Goal: Transaction & Acquisition: Purchase product/service

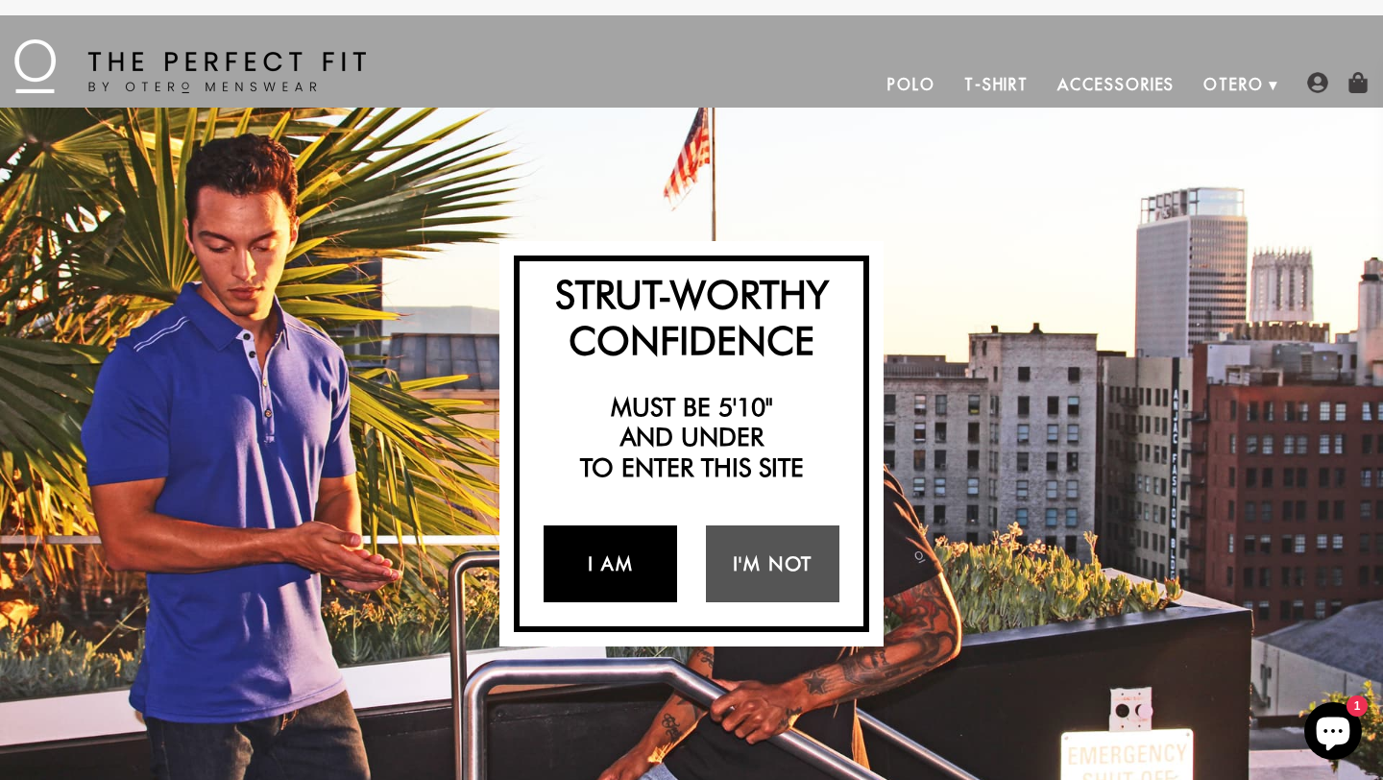
click at [633, 560] on link "I Am" at bounding box center [611, 563] width 134 height 77
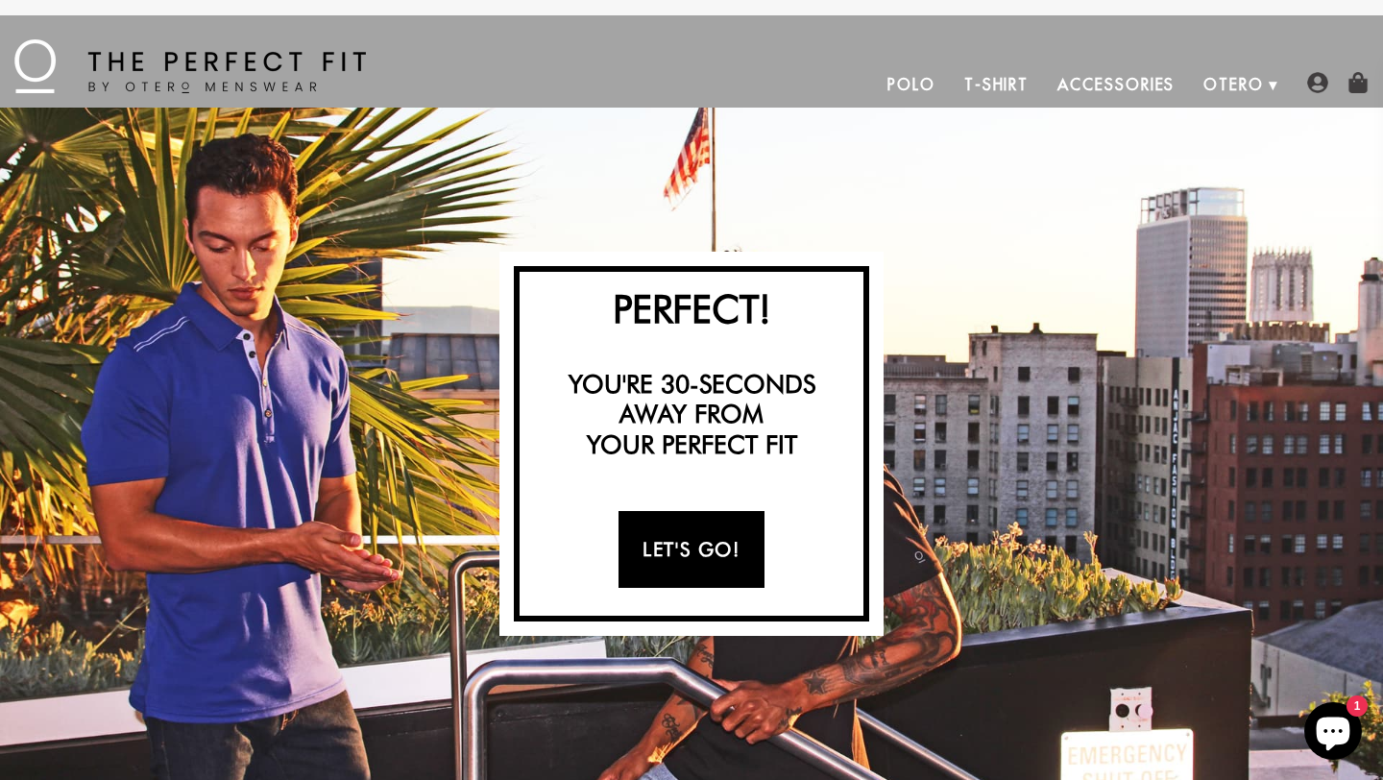
click at [678, 537] on link "Let's Go!" at bounding box center [691, 549] width 145 height 77
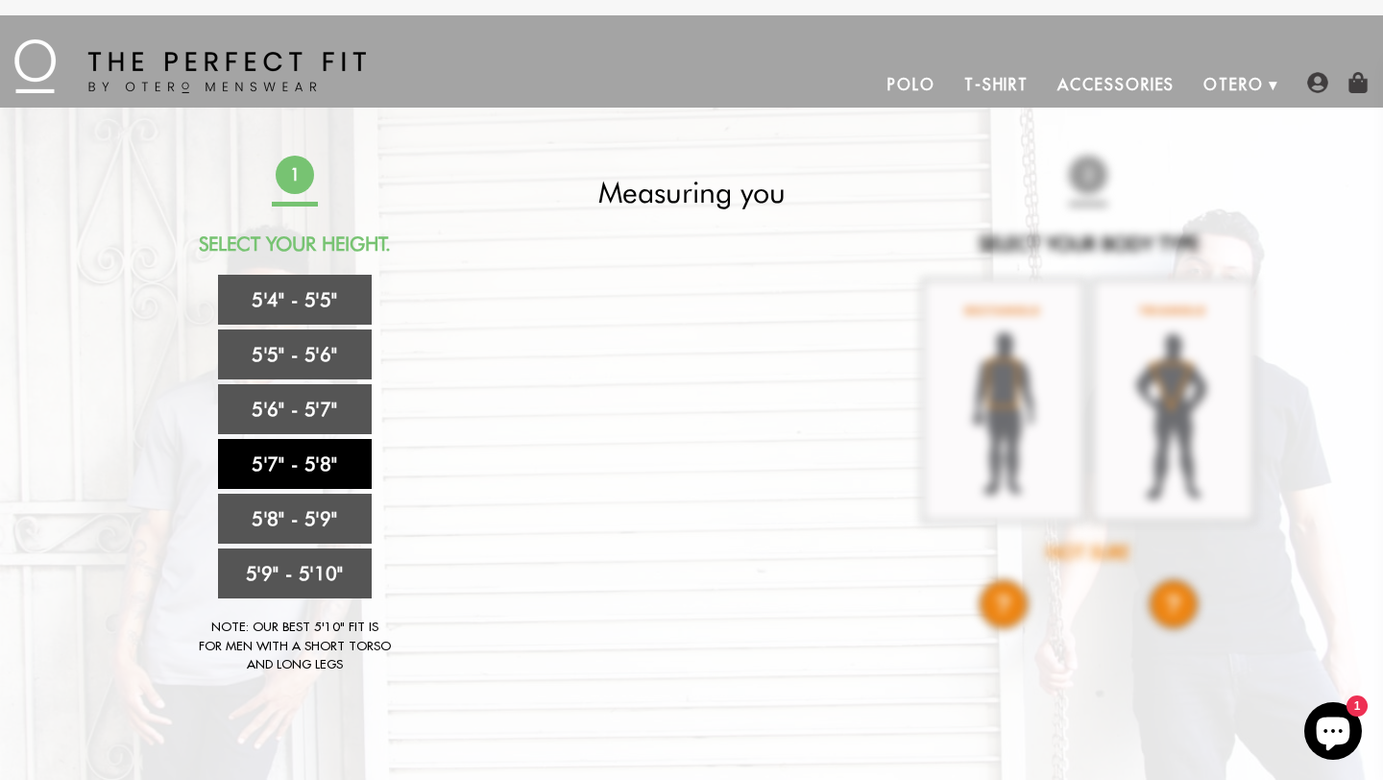
click at [295, 462] on link "5'7" - 5'8"" at bounding box center [295, 464] width 154 height 50
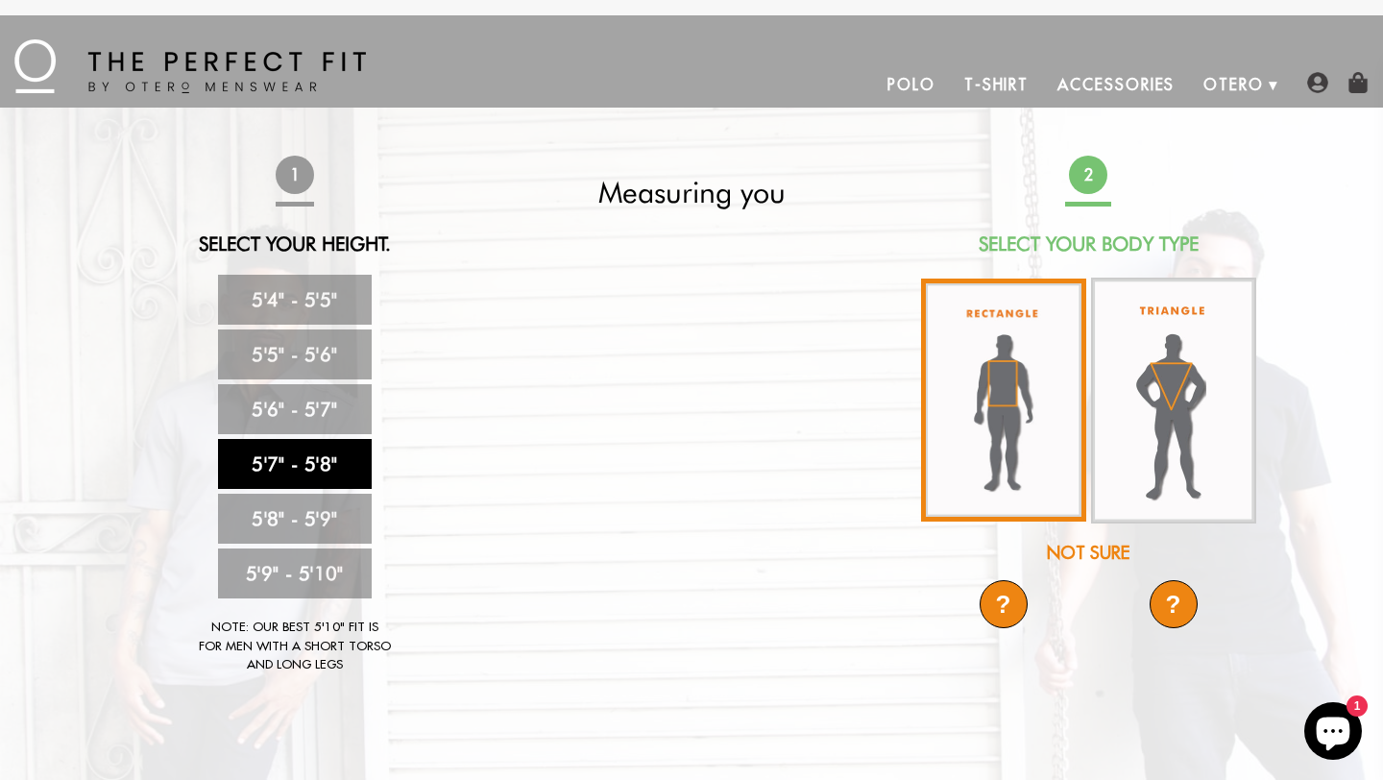
click at [1007, 476] on img at bounding box center [1003, 400] width 165 height 243
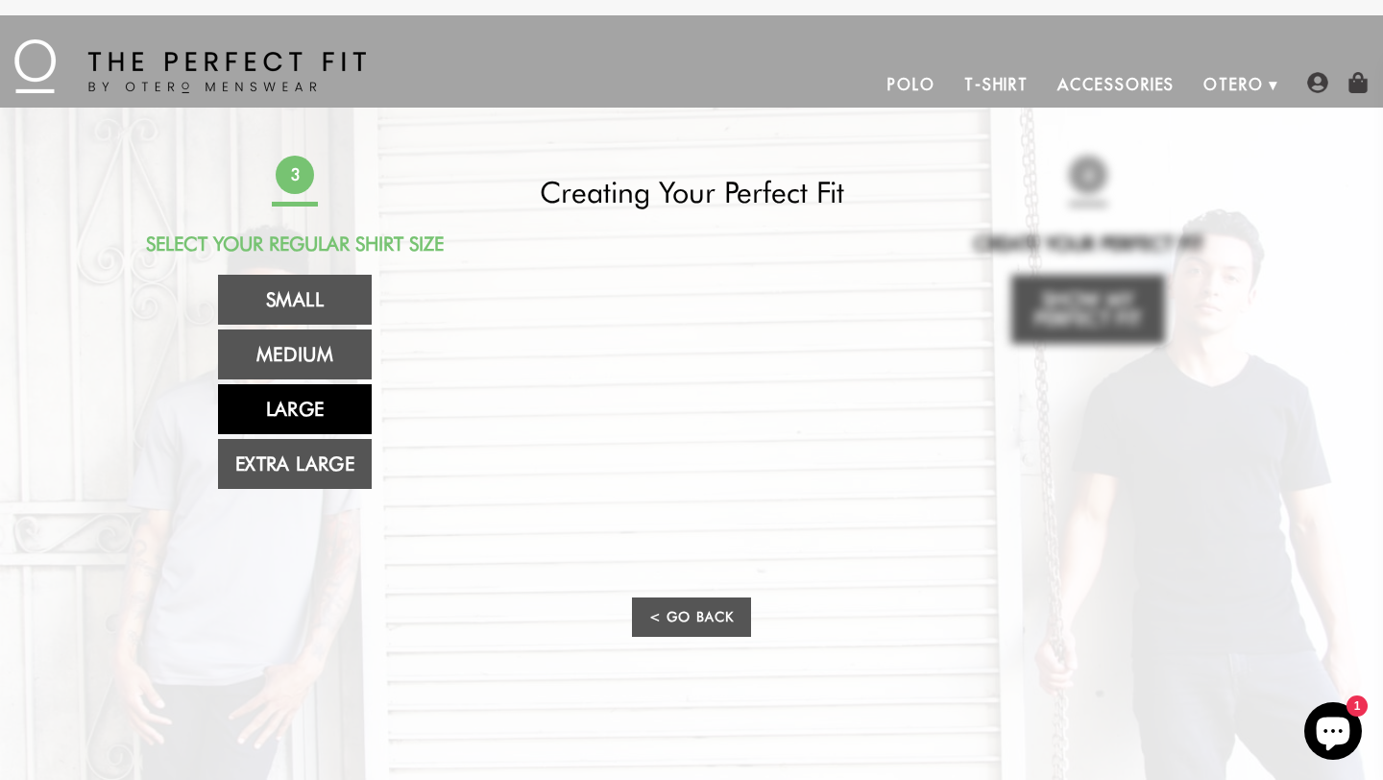
click at [312, 401] on link "Large" at bounding box center [295, 409] width 154 height 50
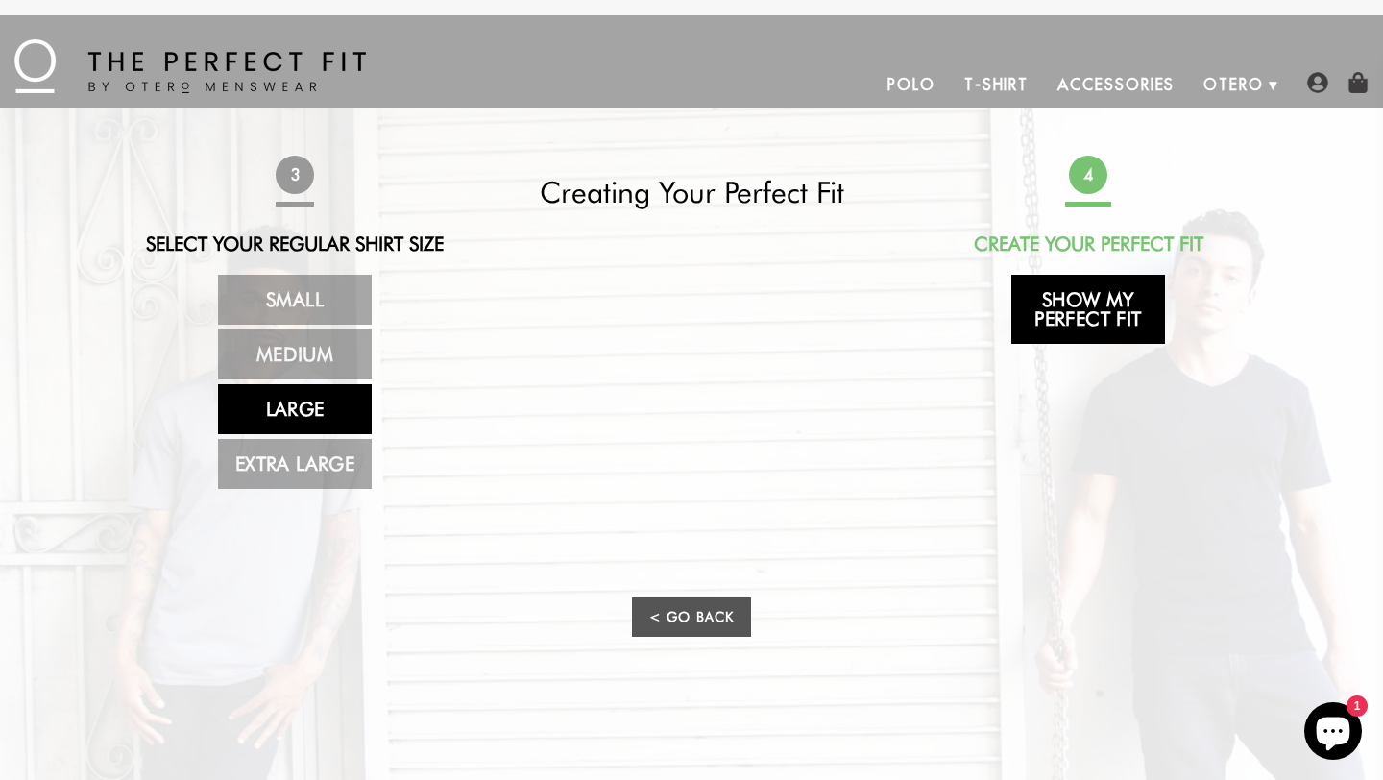
click at [1087, 309] on link "Show My Perfect Fit" at bounding box center [1089, 309] width 154 height 69
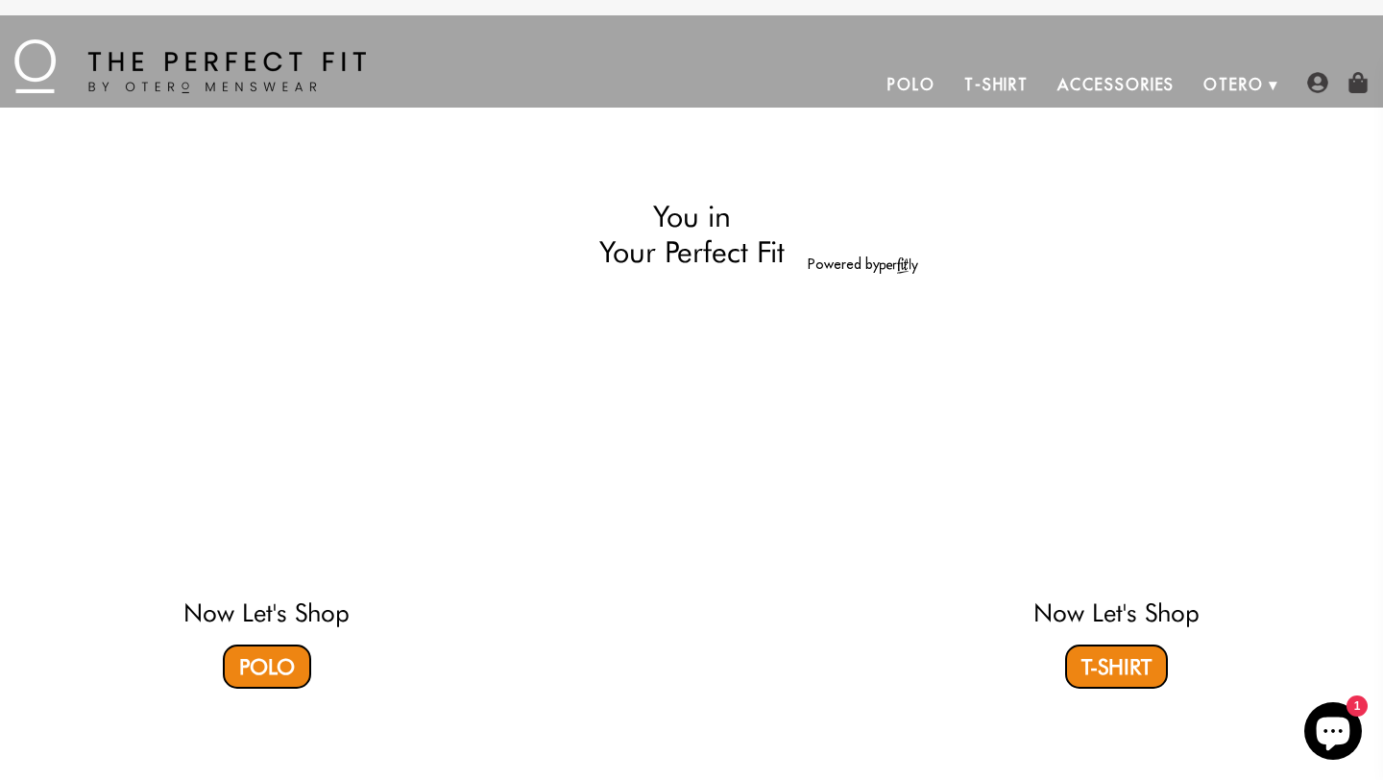
select select "57-58"
select select "L"
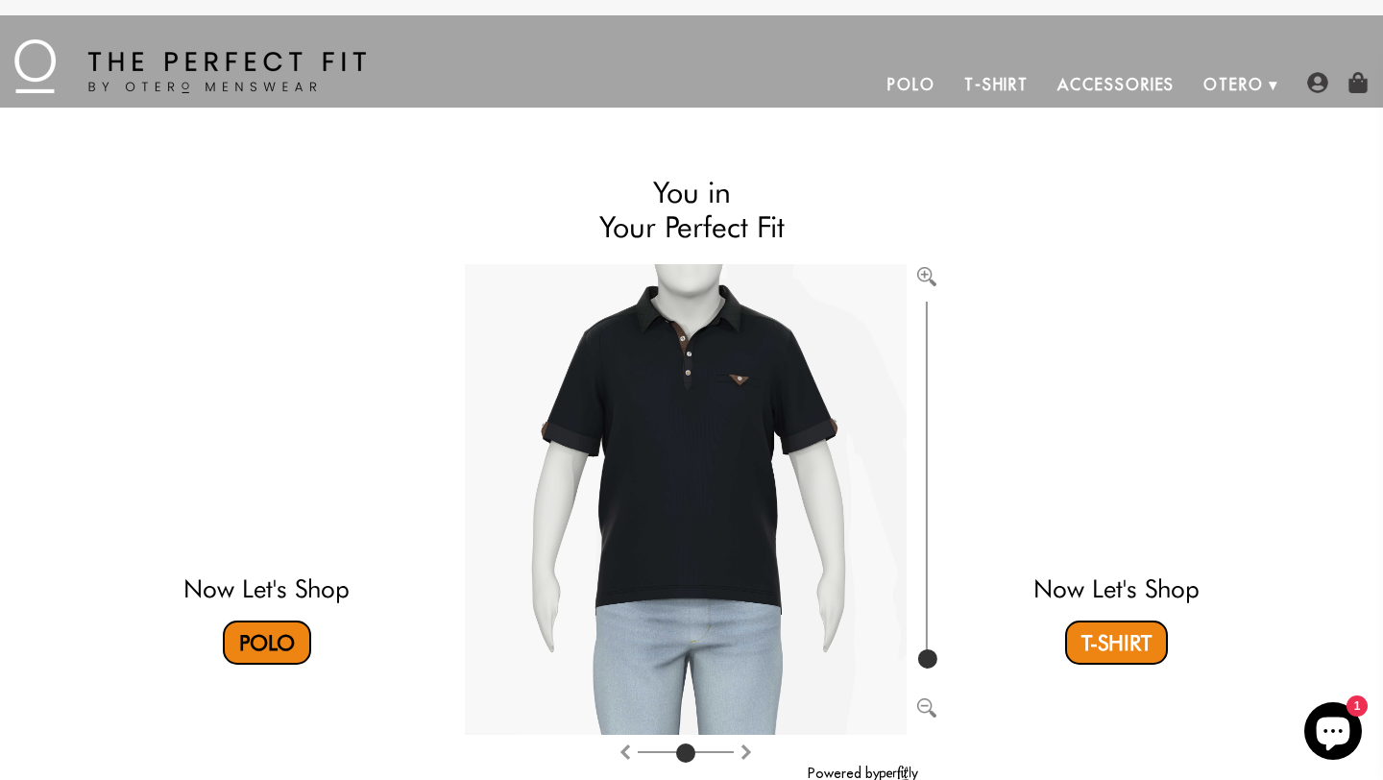
click at [266, 639] on link "Polo" at bounding box center [267, 643] width 88 height 44
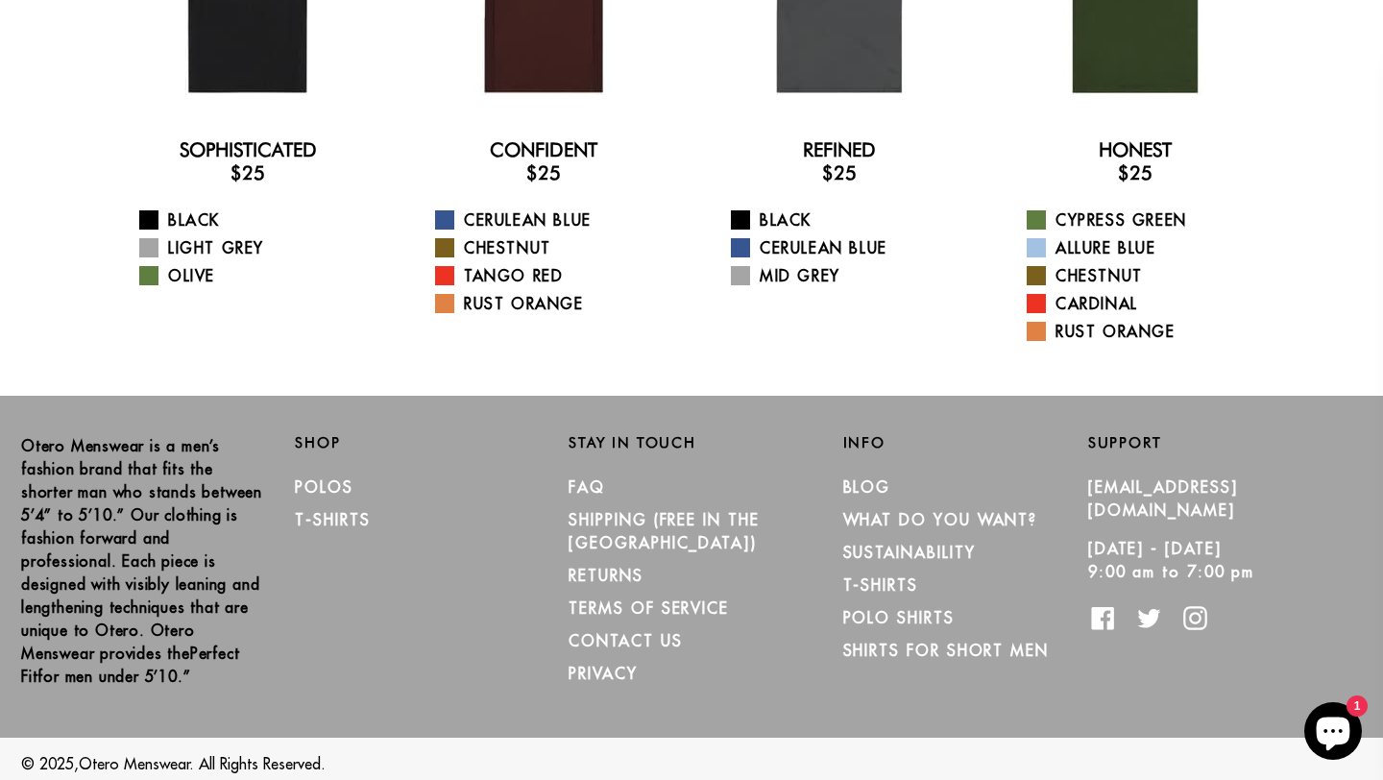
scroll to position [314, 0]
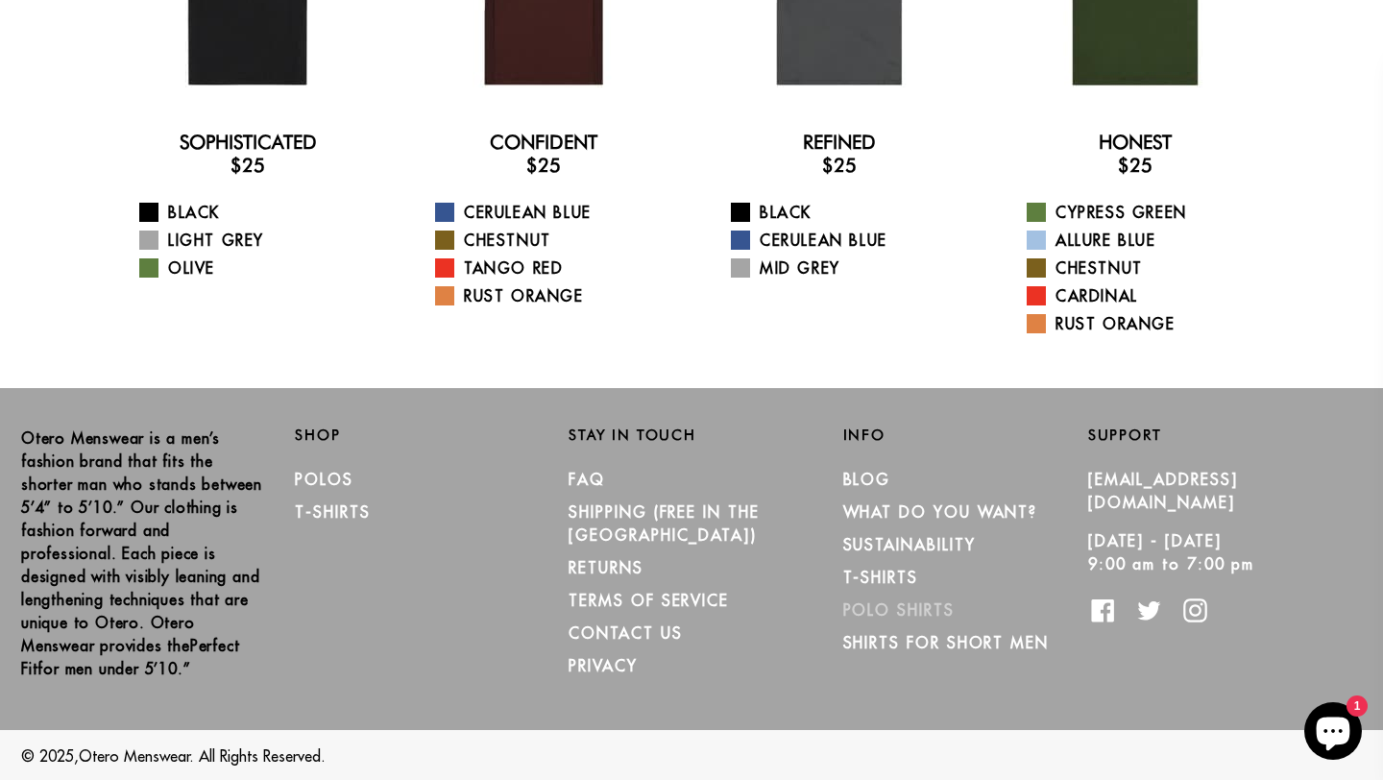
click at [896, 605] on link "Polo Shirts" at bounding box center [898, 609] width 111 height 19
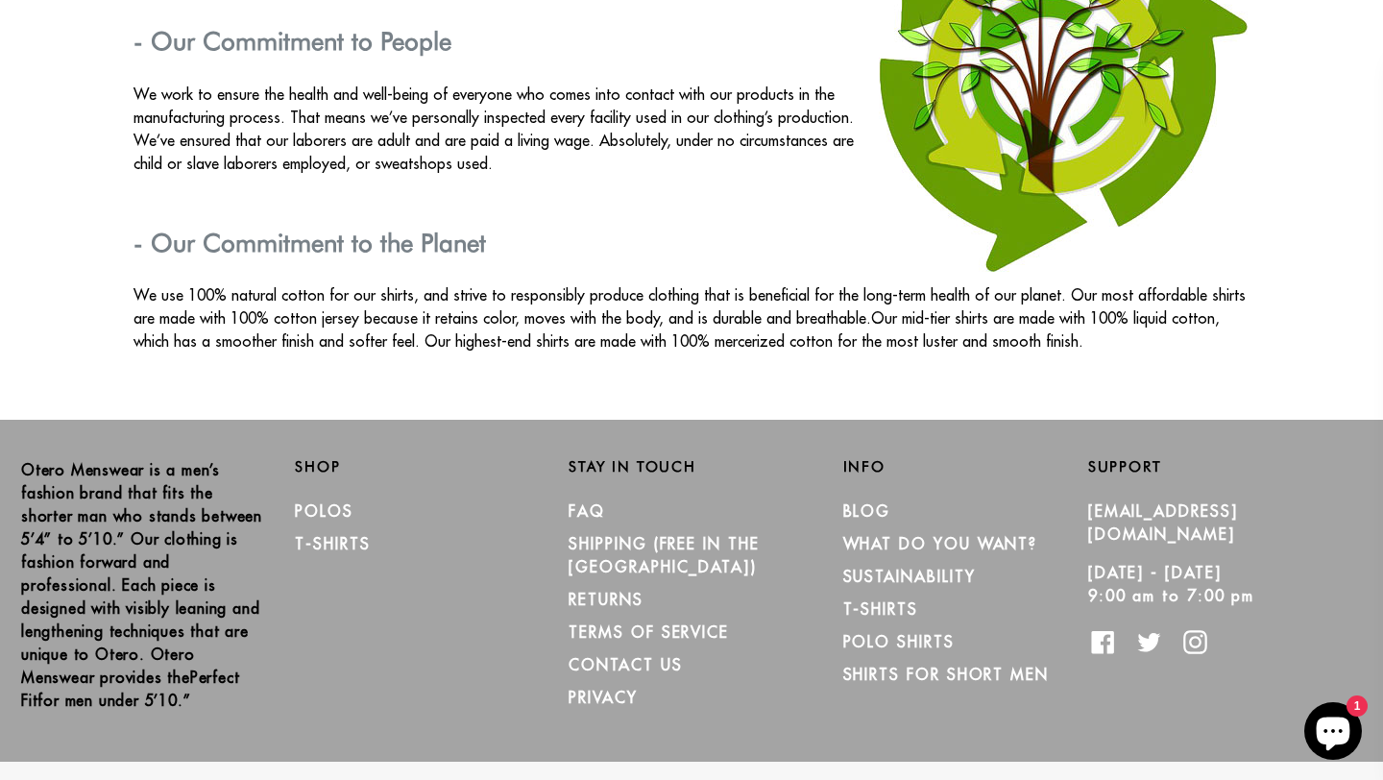
scroll to position [3395, 0]
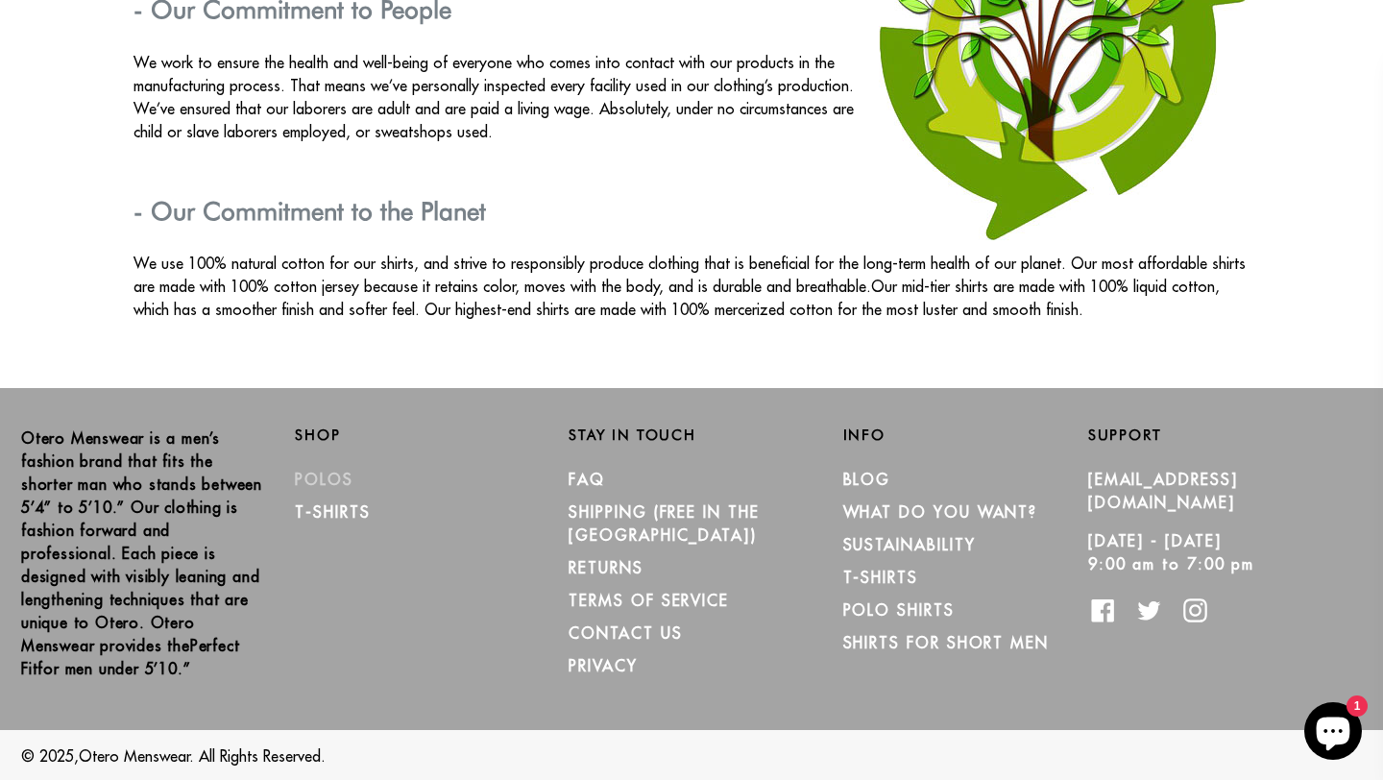
click at [325, 485] on link "Polos" at bounding box center [324, 479] width 59 height 19
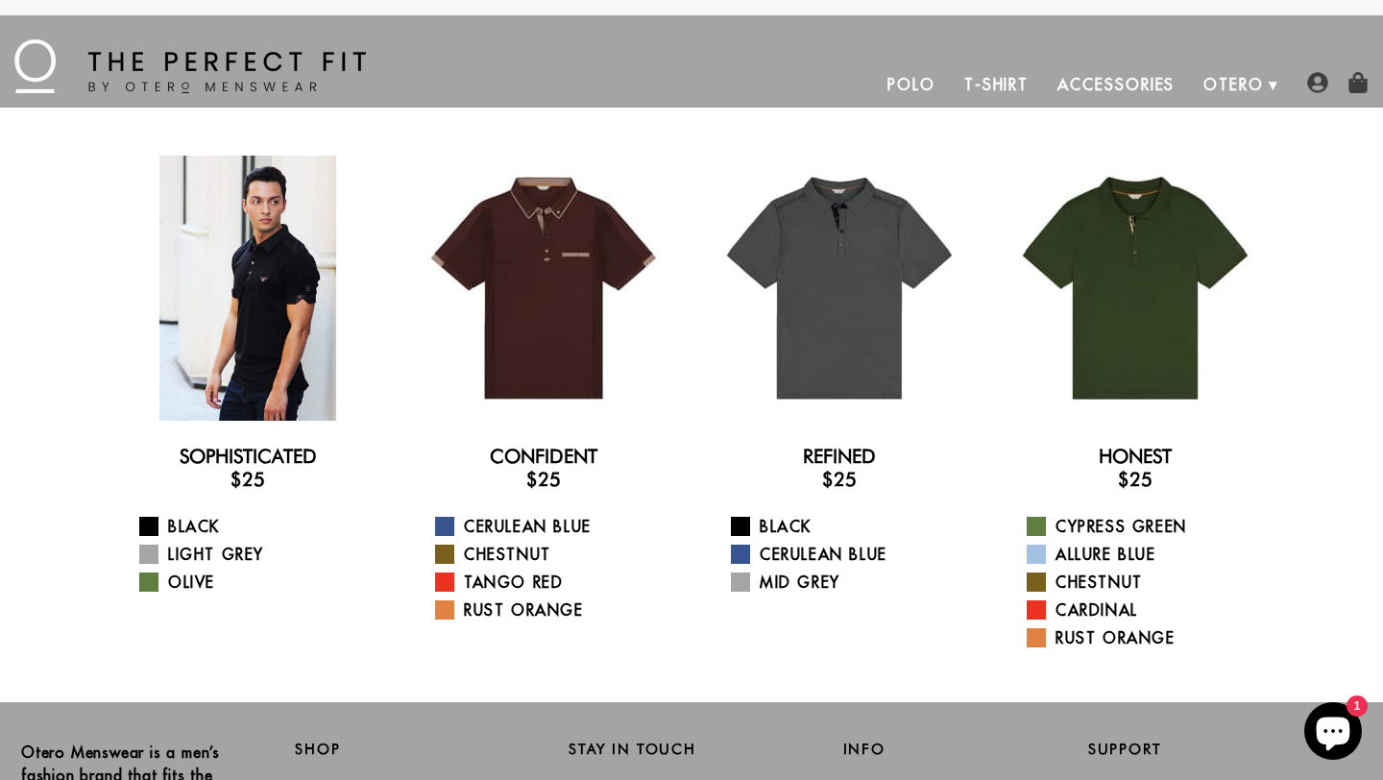
click at [280, 324] on div at bounding box center [247, 288] width 265 height 265
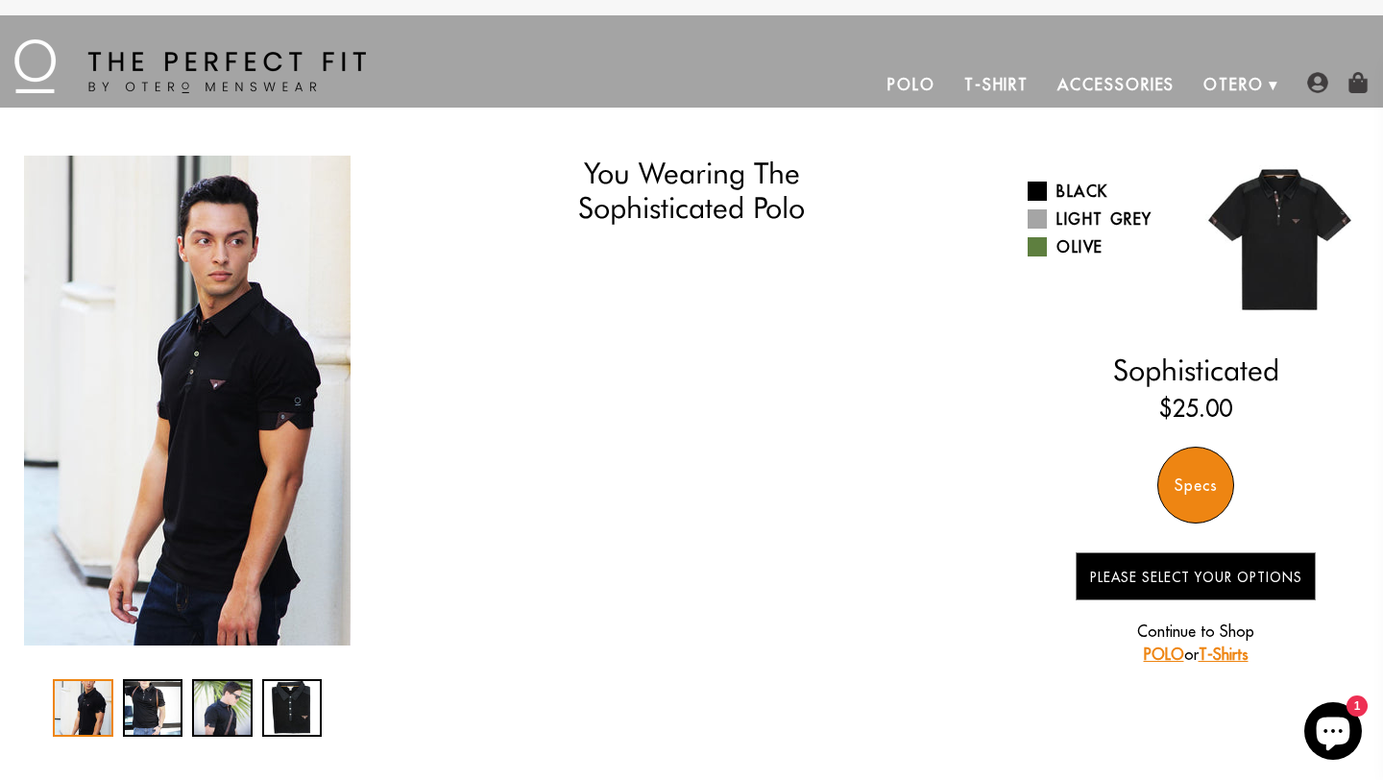
select select "57-58"
select select "L"
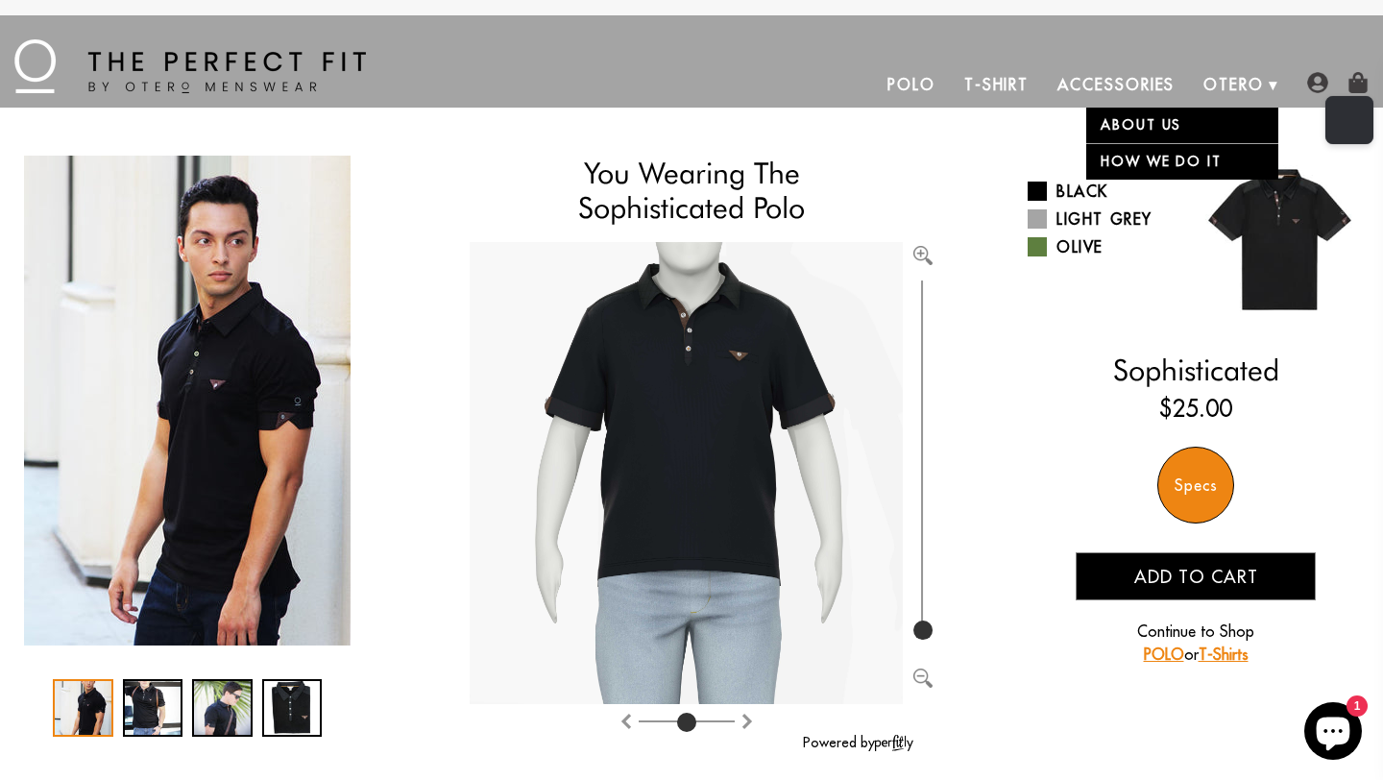
click at [1207, 117] on link "About Us" at bounding box center [1182, 126] width 192 height 36
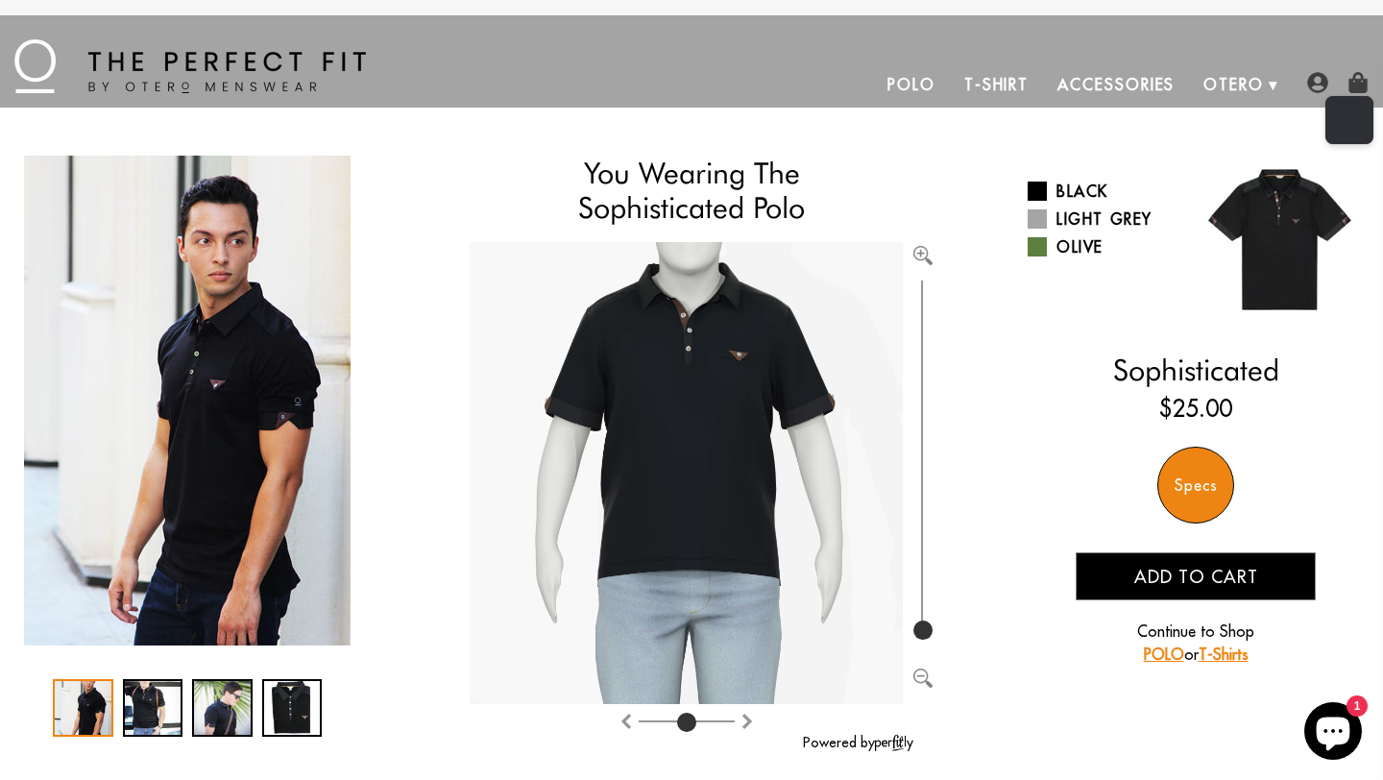
click at [990, 83] on link "T-Shirt" at bounding box center [996, 84] width 93 height 46
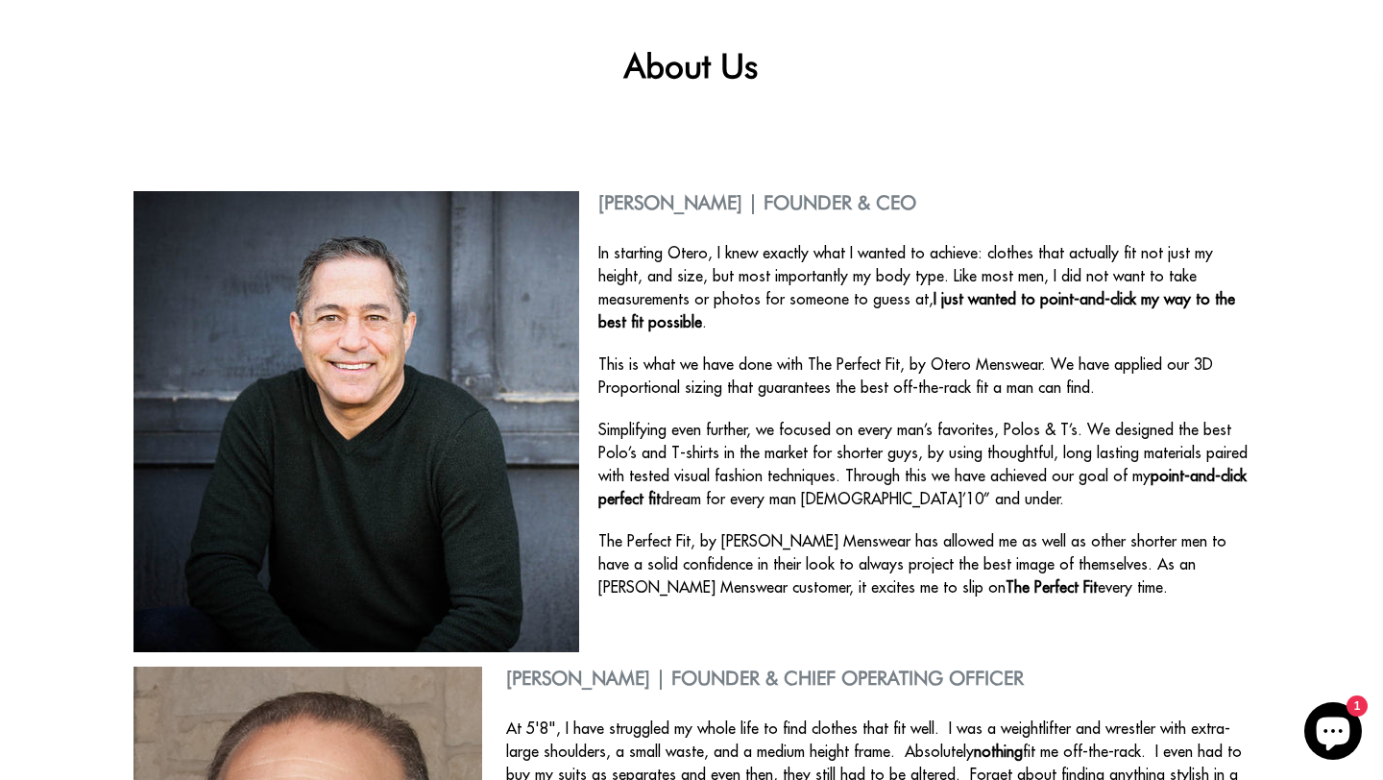
scroll to position [110, 0]
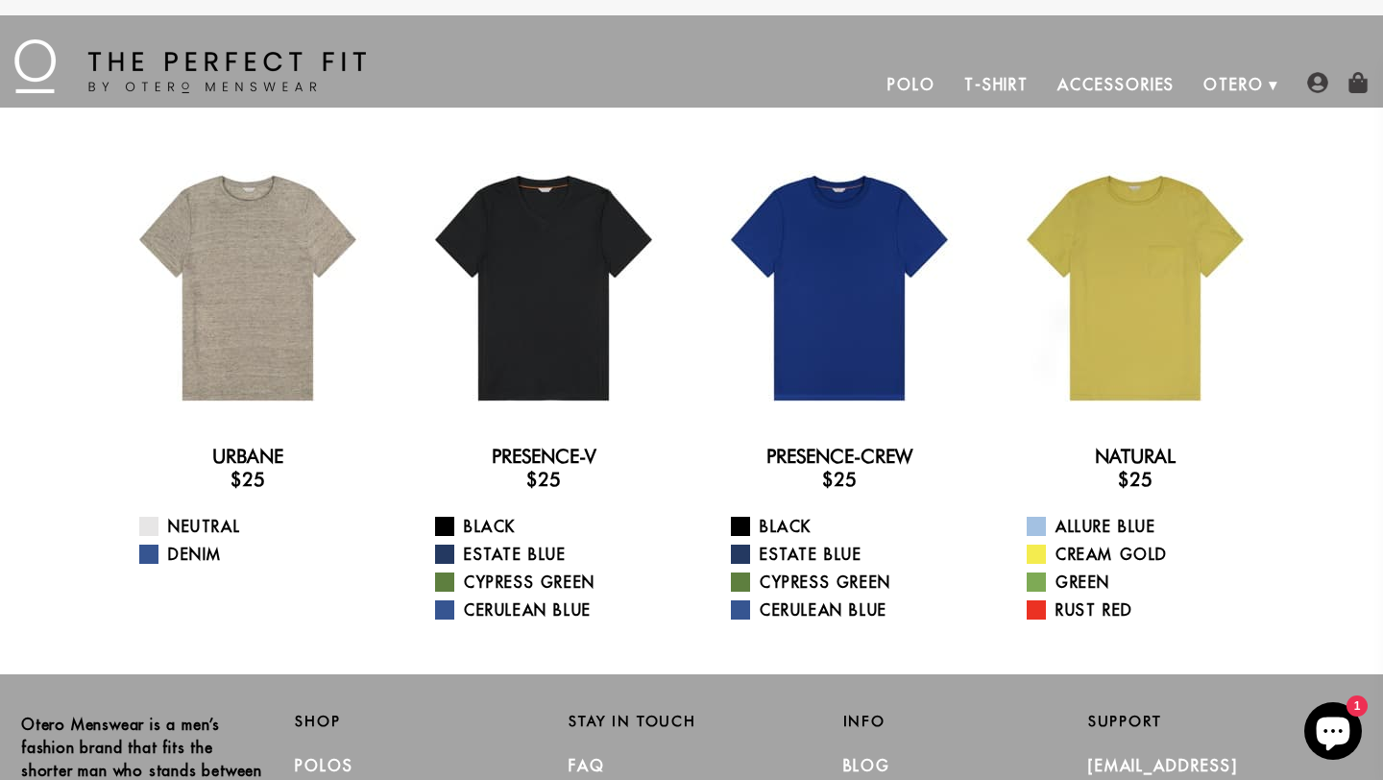
click at [39, 59] on img at bounding box center [190, 66] width 352 height 54
